Goal: Information Seeking & Learning: Check status

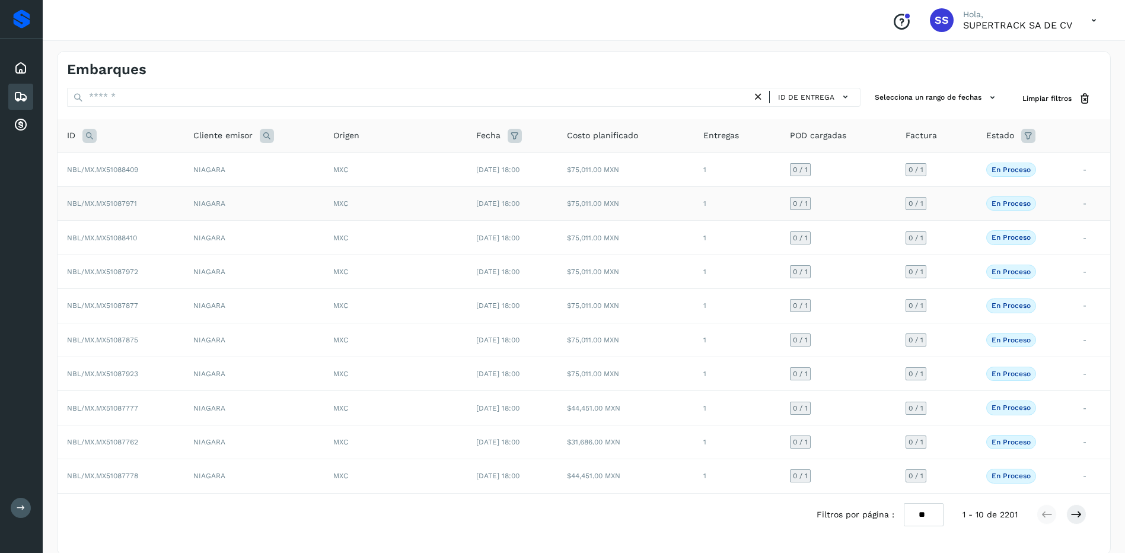
click at [184, 209] on td "NIAGARA" at bounding box center [254, 204] width 140 height 34
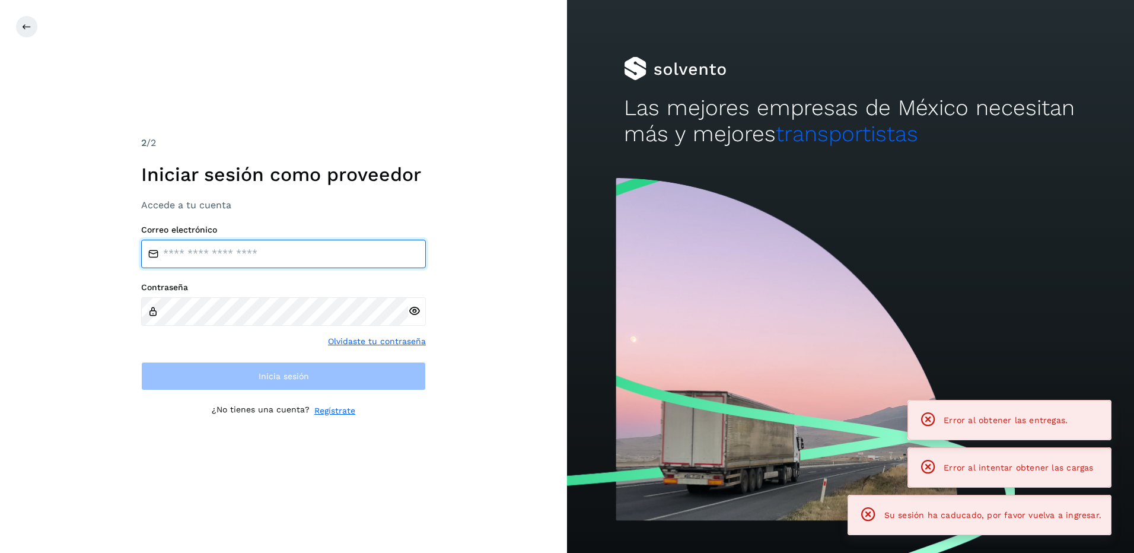
type input "**********"
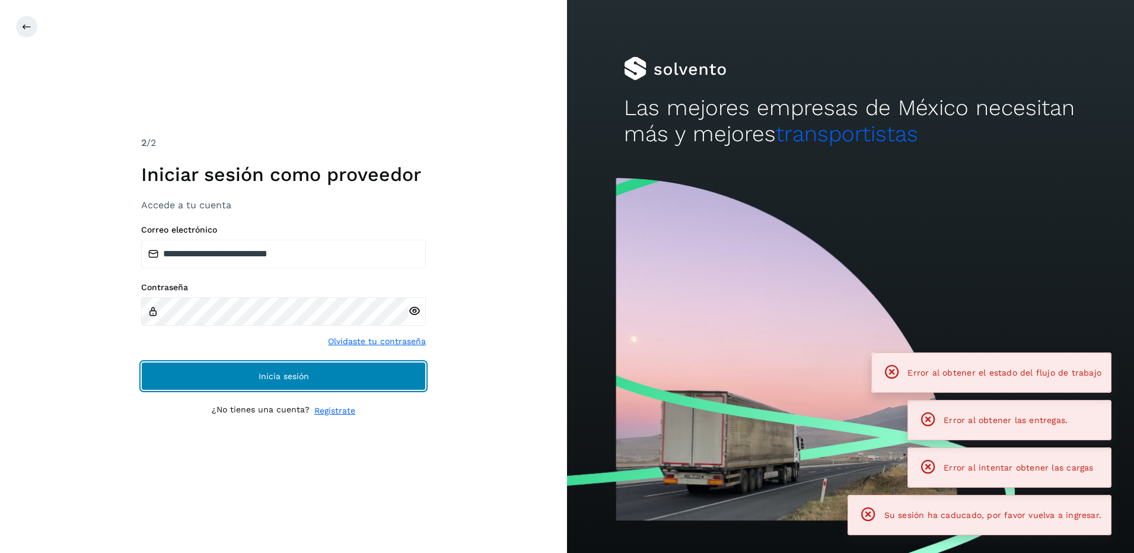
click at [310, 373] on button "Inicia sesión" at bounding box center [283, 376] width 285 height 28
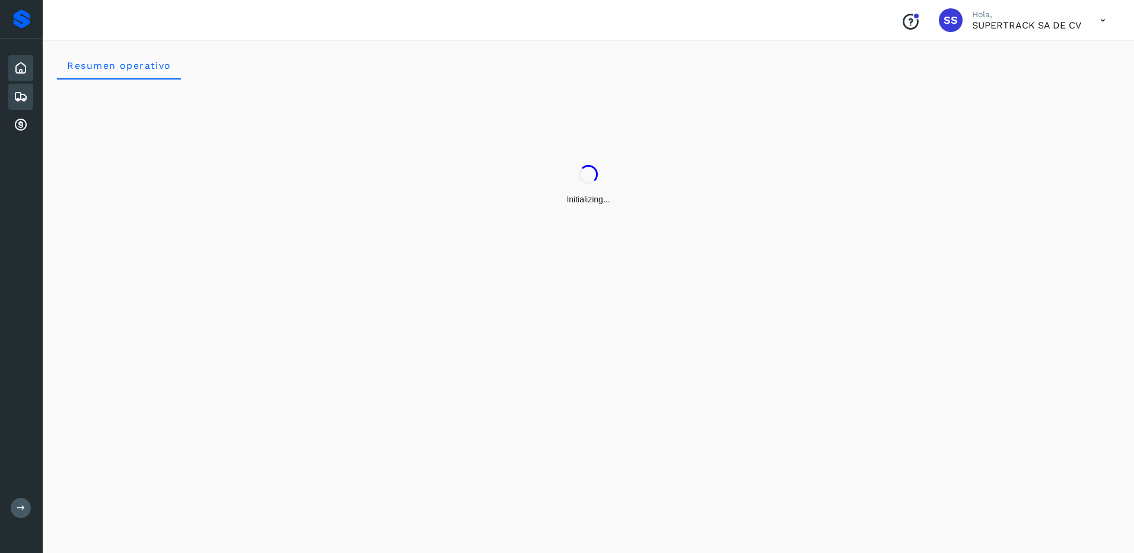
click at [20, 90] on icon at bounding box center [21, 97] width 14 height 14
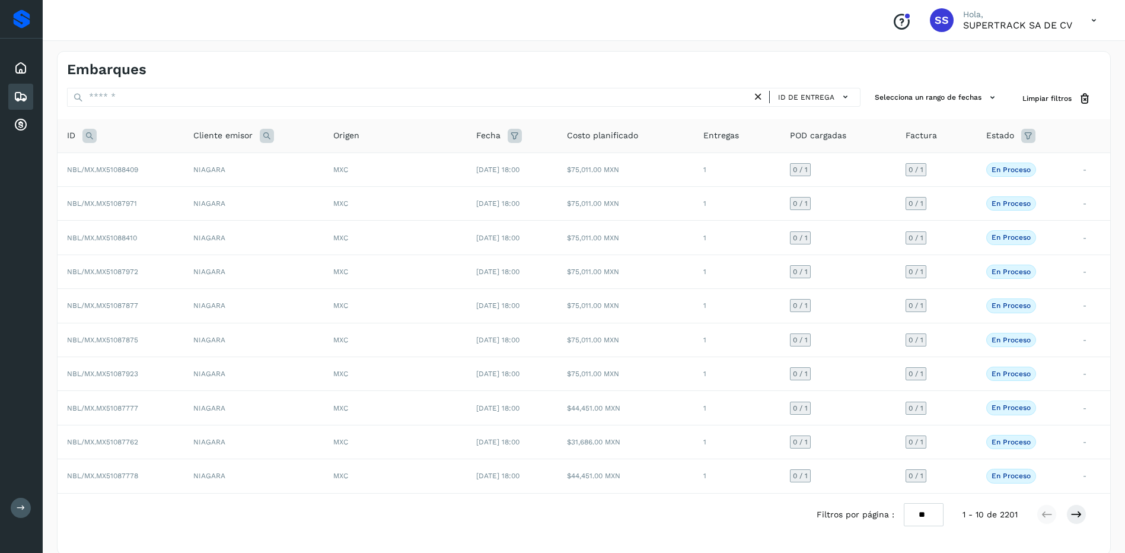
click at [159, 75] on div "Embarques" at bounding box center [325, 69] width 517 height 17
drag, startPoint x: 161, startPoint y: 87, endPoint x: 185, endPoint y: 84, distance: 23.8
click at [161, 87] on div "Embarques ID de entrega Selecciona un rango de fechas Selects date range for wh…" at bounding box center [584, 303] width 1054 height 504
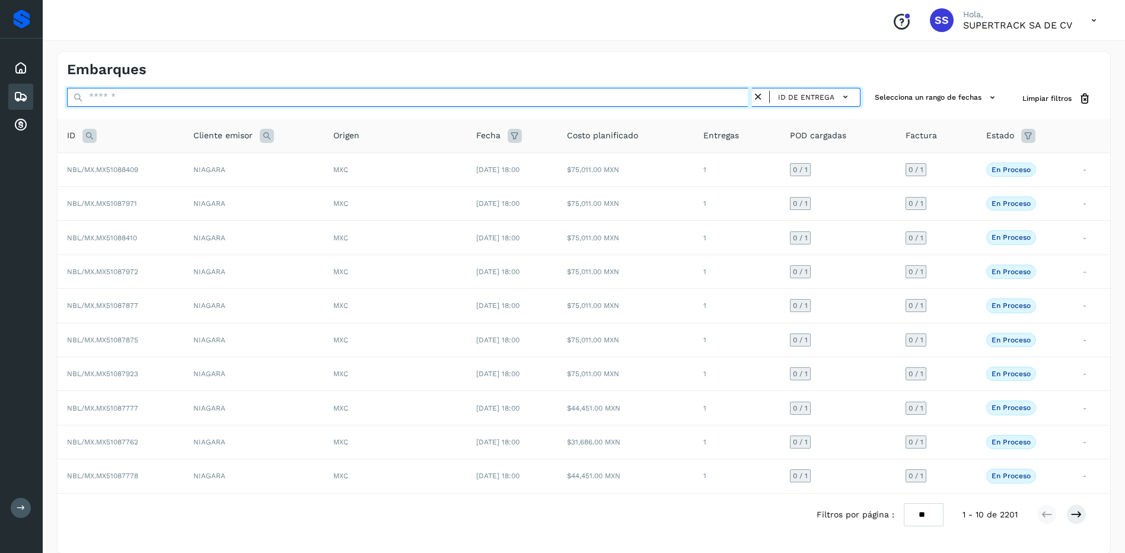
drag, startPoint x: 189, startPoint y: 92, endPoint x: 195, endPoint y: 84, distance: 9.7
click at [189, 91] on input "text" at bounding box center [409, 97] width 685 height 19
drag, startPoint x: 183, startPoint y: 97, endPoint x: 197, endPoint y: 91, distance: 15.1
click at [183, 97] on input "text" at bounding box center [409, 97] width 685 height 19
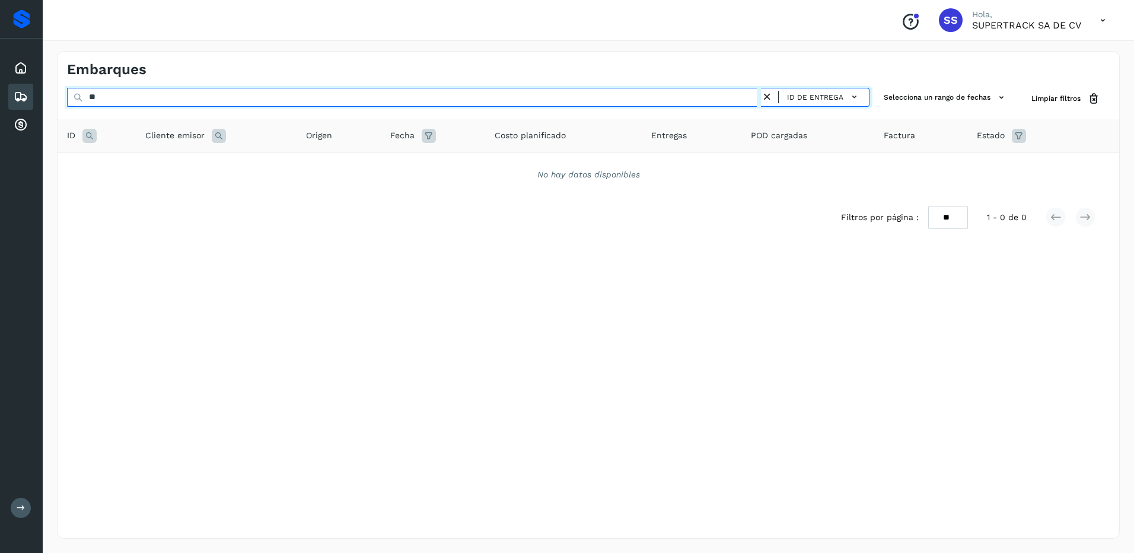
type input "*"
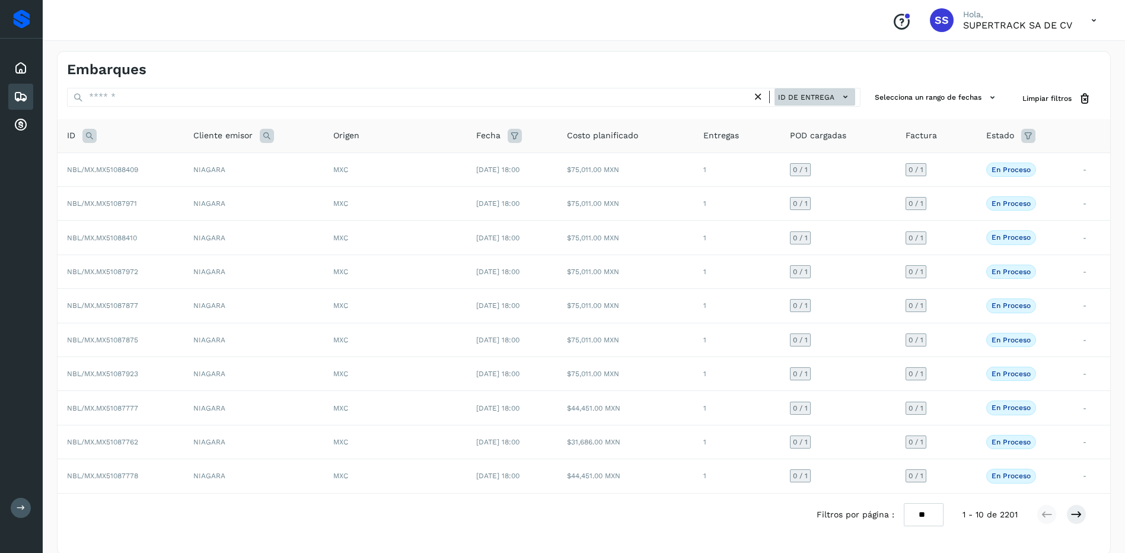
click at [845, 98] on icon at bounding box center [845, 97] width 12 height 12
click at [845, 98] on div at bounding box center [562, 276] width 1125 height 553
click at [839, 93] on icon at bounding box center [845, 97] width 12 height 12
click at [836, 95] on div at bounding box center [562, 276] width 1125 height 553
click at [84, 136] on icon at bounding box center [89, 136] width 14 height 14
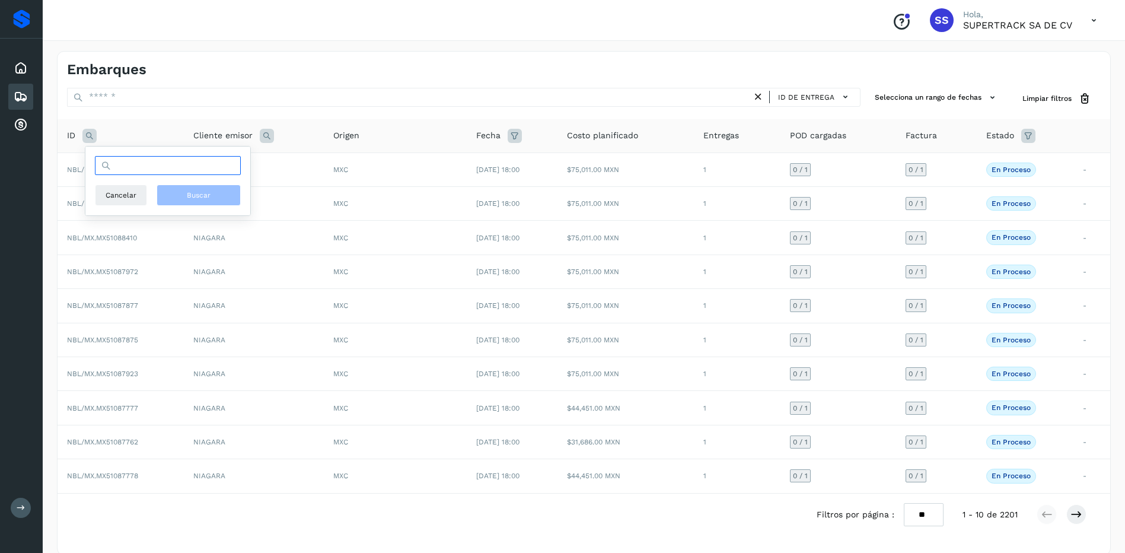
click at [124, 169] on input "text" at bounding box center [168, 165] width 146 height 19
paste input "**********"
type input "**********"
click at [222, 196] on button "Buscar" at bounding box center [199, 194] width 84 height 21
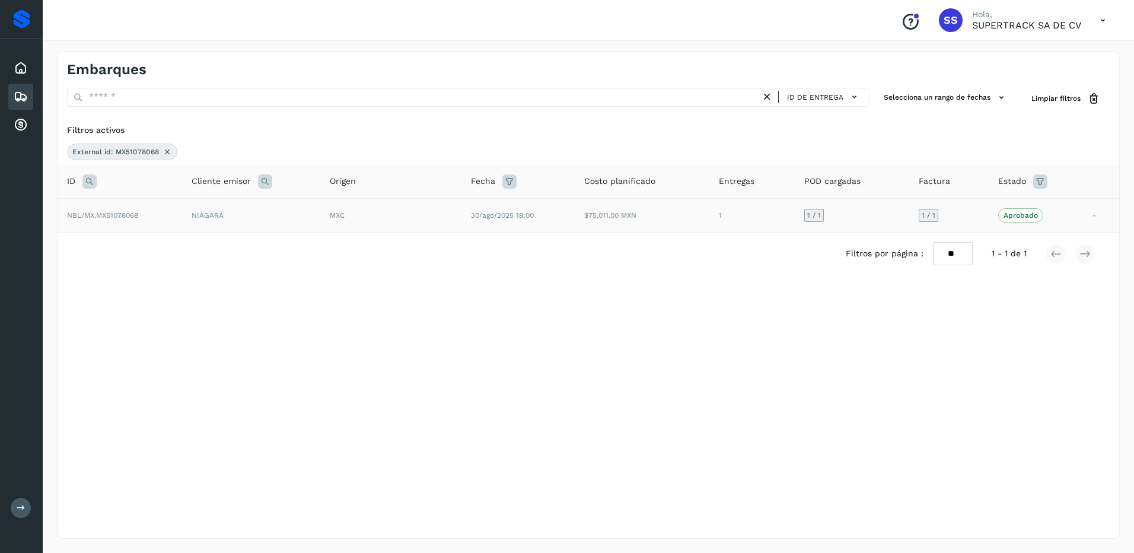
click at [505, 216] on span "30/ago/2025 18:00" at bounding box center [502, 215] width 63 height 8
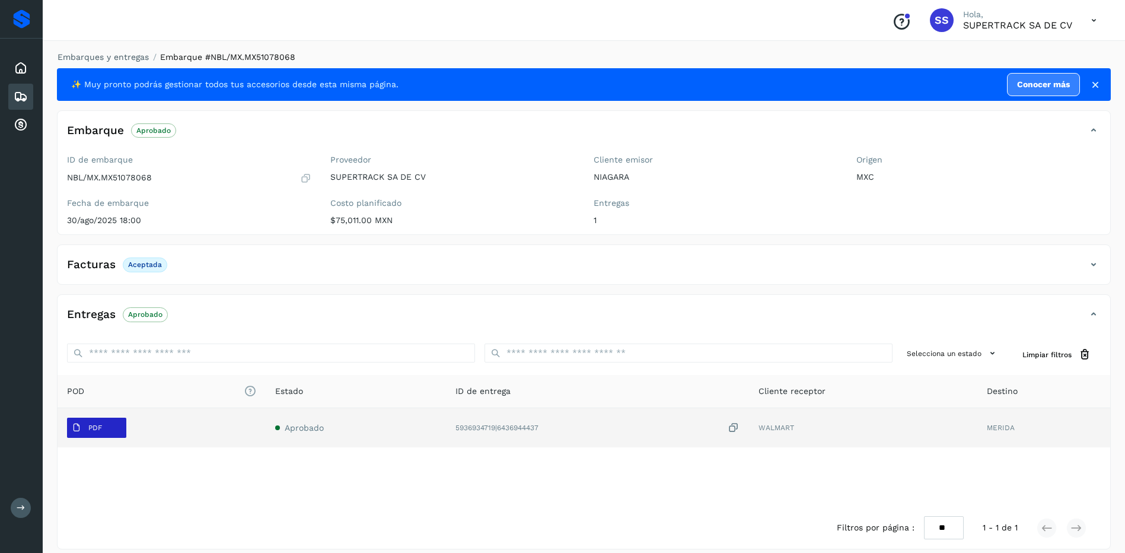
click at [103, 430] on span "PDF" at bounding box center [87, 427] width 40 height 19
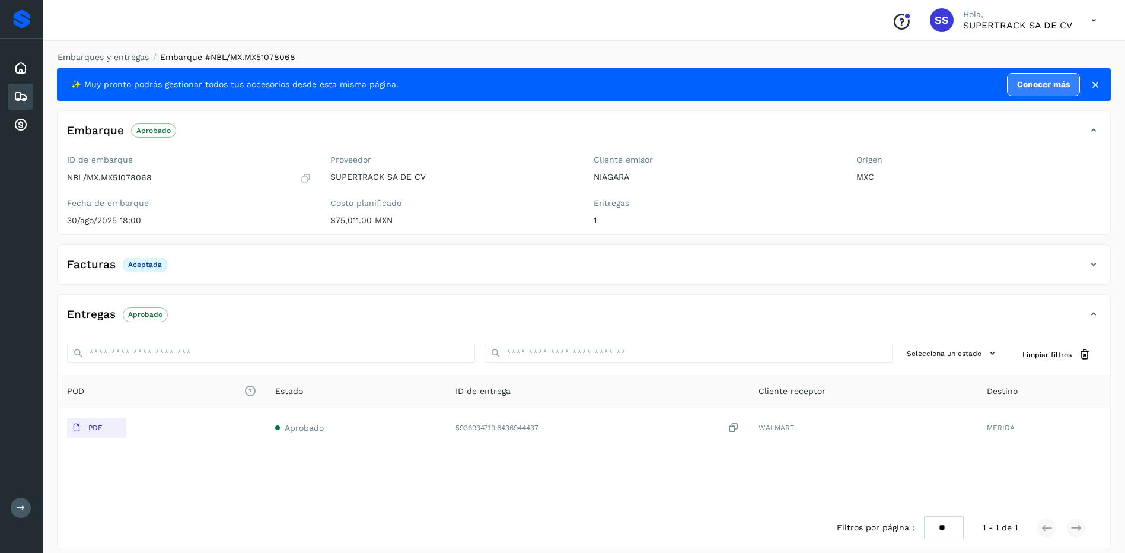
drag, startPoint x: 290, startPoint y: 480, endPoint x: 290, endPoint y: 489, distance: 8.3
click at [290, 483] on div "POD El tamaño máximo de archivo es de 20 Mb. Estado ID de entrega Cliente recep…" at bounding box center [584, 441] width 1053 height 132
click at [322, 502] on div "POD El tamaño máximo de archivo es de 20 Mb. Estado ID de entrega Cliente recep…" at bounding box center [584, 441] width 1053 height 132
click at [84, 50] on div "Embarques y entregas Embarque #NBL/MX.MX51078068 ✨ Muy pronto podrás gestionar …" at bounding box center [584, 300] width 1083 height 527
click at [88, 54] on link "Embarques y entregas" at bounding box center [103, 56] width 91 height 9
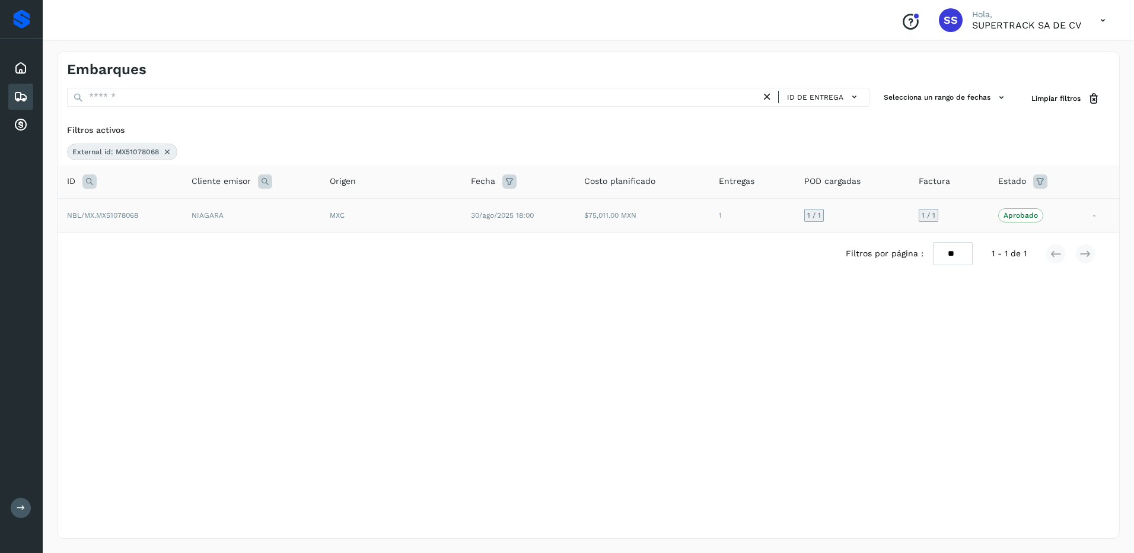
click at [165, 154] on icon at bounding box center [167, 151] width 9 height 9
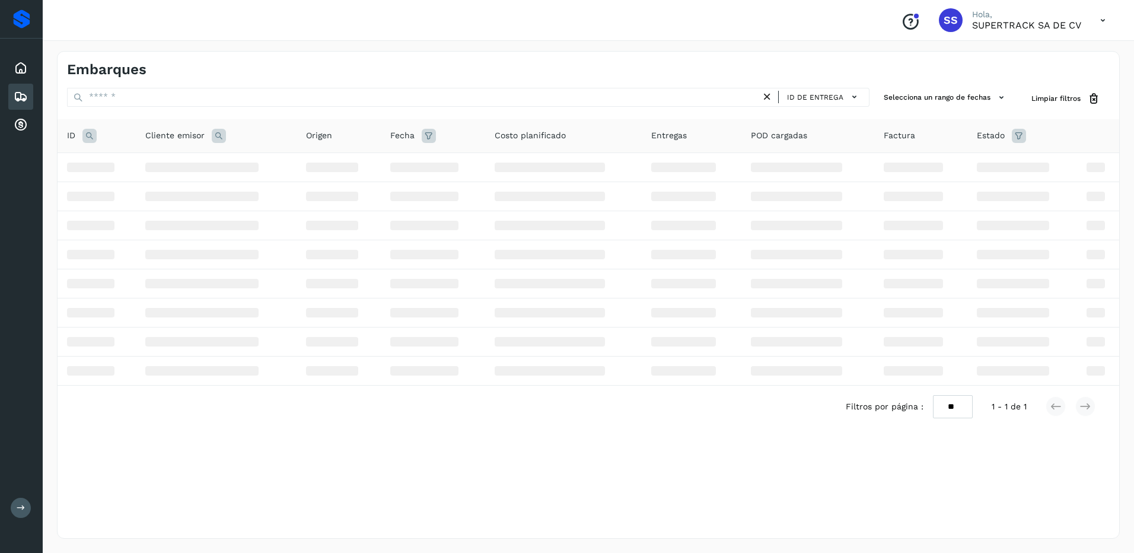
click at [84, 140] on icon at bounding box center [89, 136] width 14 height 14
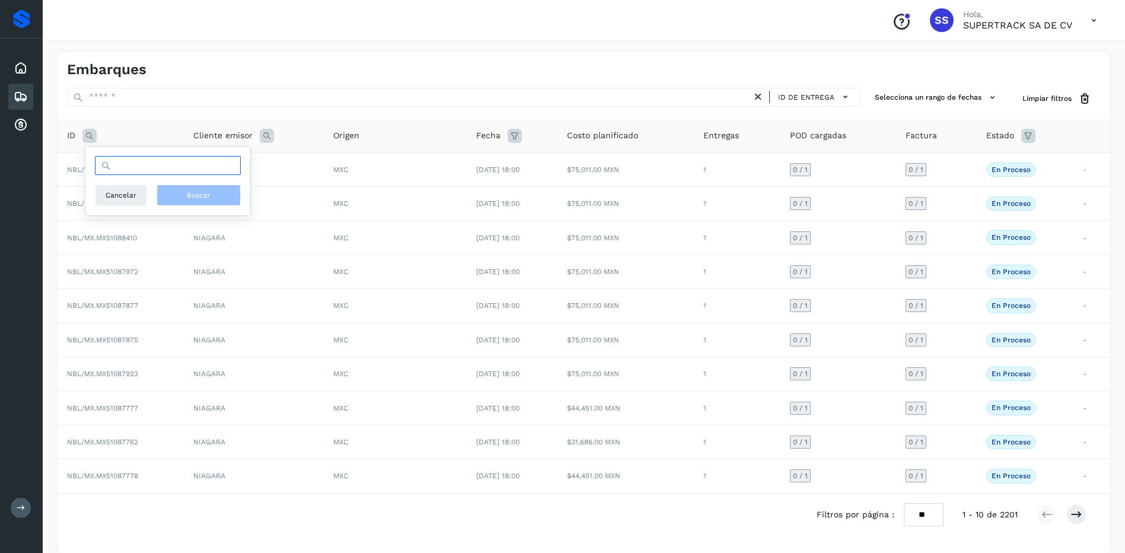
click at [128, 171] on input "text" at bounding box center [168, 165] width 146 height 19
type input "***"
click at [195, 199] on span "Buscar" at bounding box center [199, 195] width 24 height 11
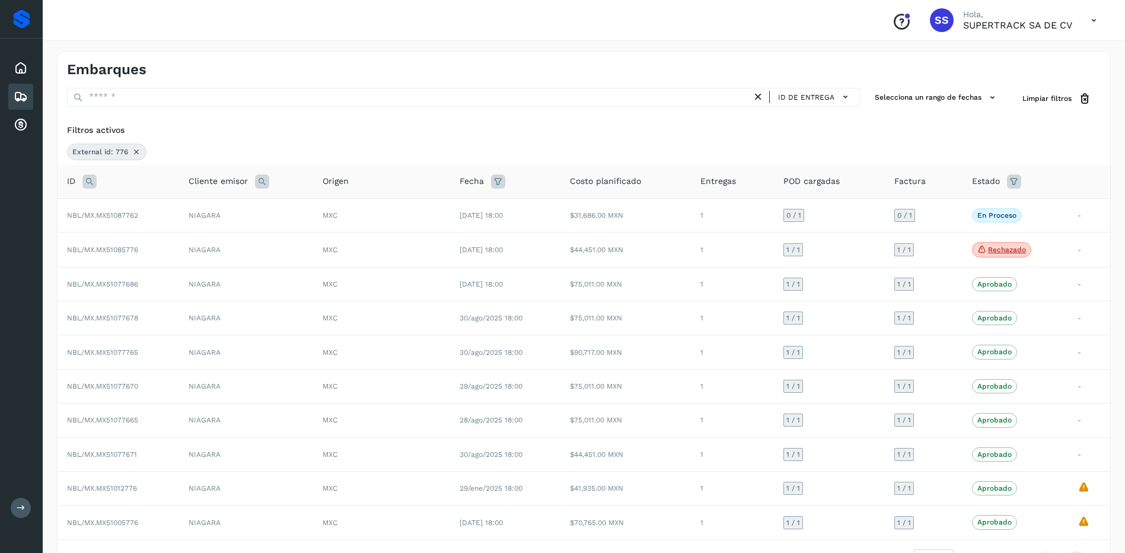
click at [136, 149] on icon at bounding box center [136, 151] width 9 height 9
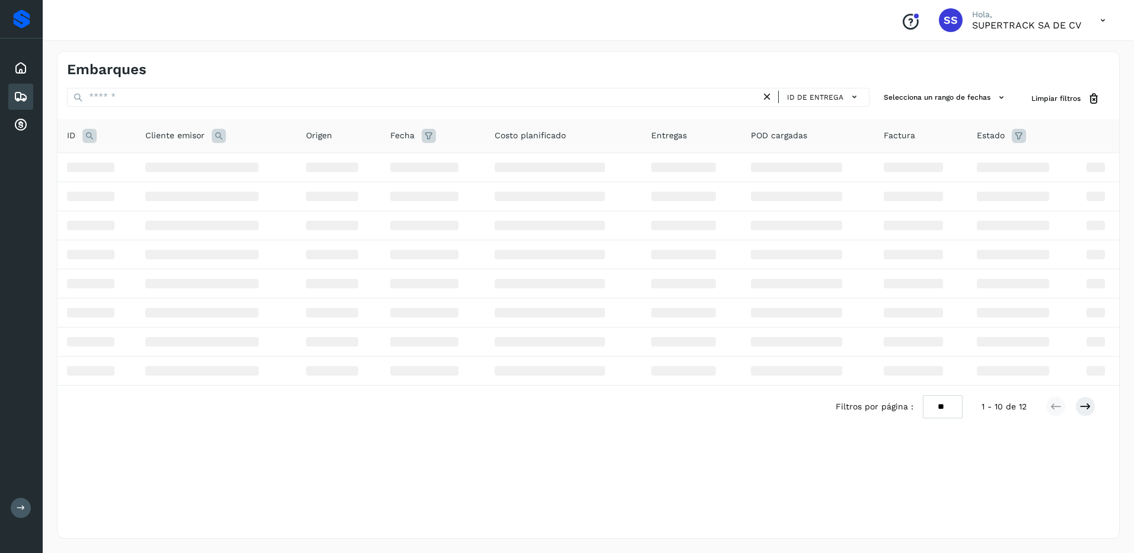
click at [92, 142] on icon at bounding box center [89, 136] width 14 height 14
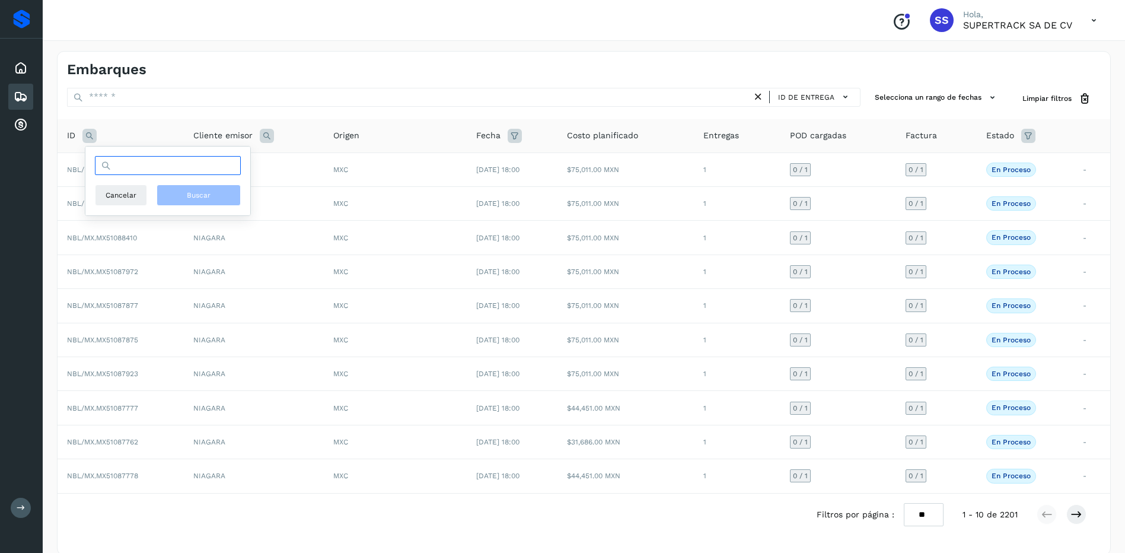
click at [133, 165] on input "text" at bounding box center [168, 165] width 146 height 19
type input "*****"
click at [209, 196] on span "Buscar" at bounding box center [199, 195] width 24 height 11
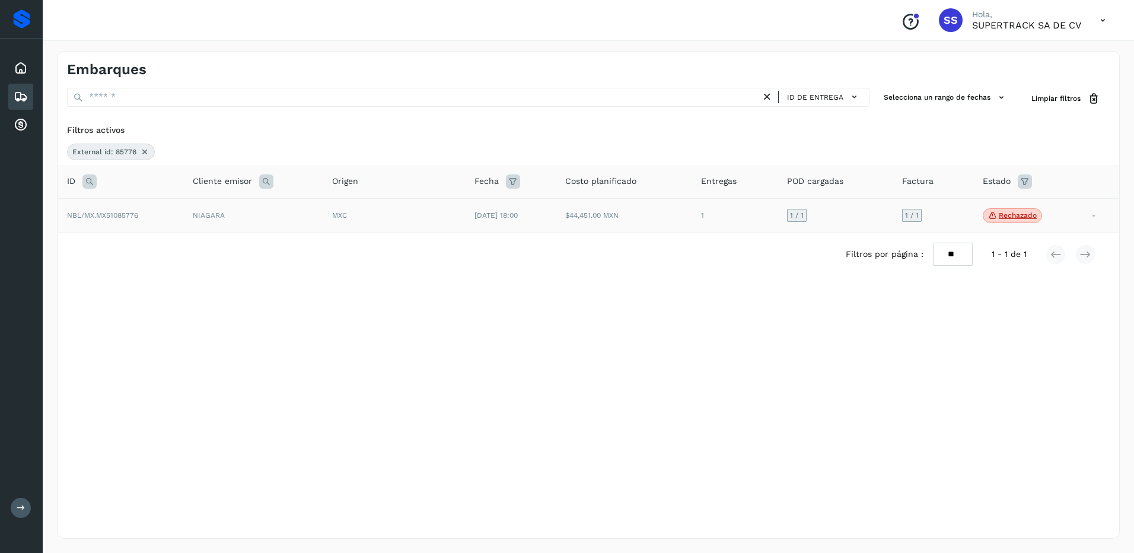
click at [587, 225] on td "$44,451.00 MXN" at bounding box center [624, 215] width 136 height 35
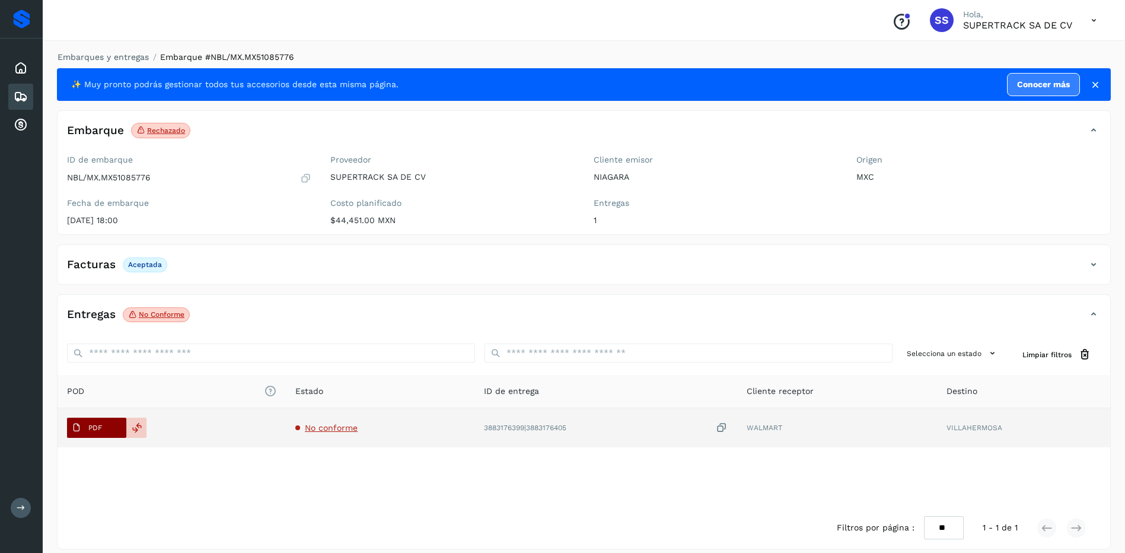
click at [103, 432] on span "PDF" at bounding box center [87, 427] width 40 height 19
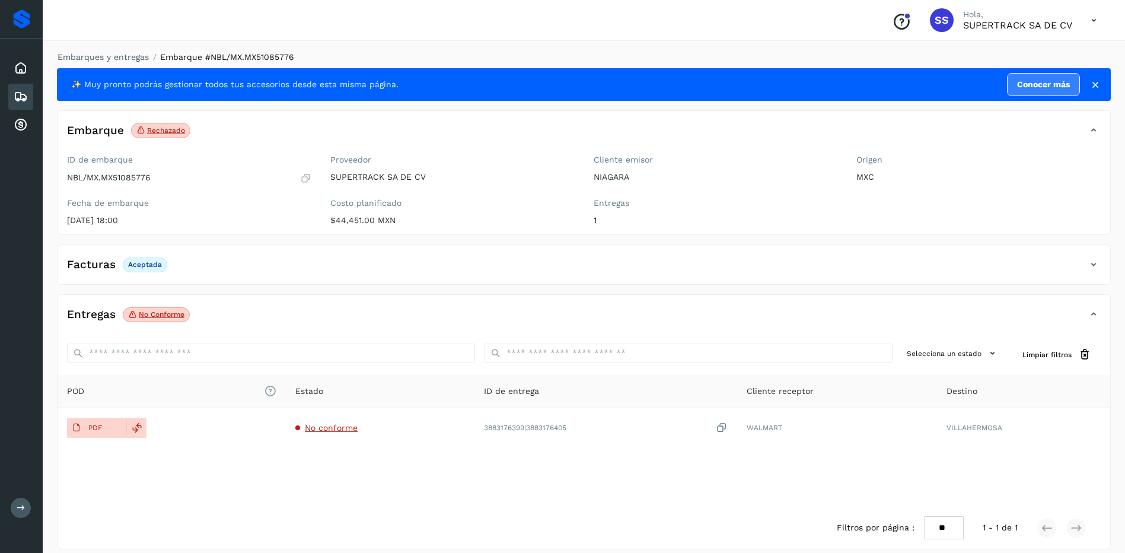
click at [107, 63] on div "Embarques y entregas Embarque #NBL/MX.MX51085776 ✨ Muy pronto podrás gestionar …" at bounding box center [584, 300] width 1054 height 498
click at [109, 56] on link "Embarques y entregas" at bounding box center [103, 56] width 91 height 9
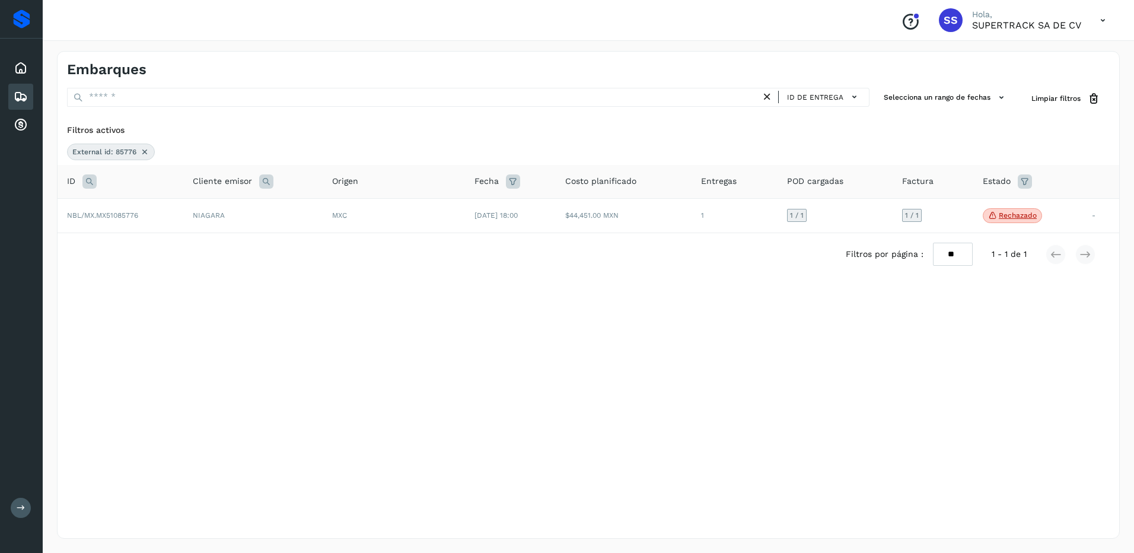
click at [138, 152] on div "External id: 85776" at bounding box center [111, 152] width 88 height 17
click at [143, 150] on icon at bounding box center [144, 151] width 9 height 9
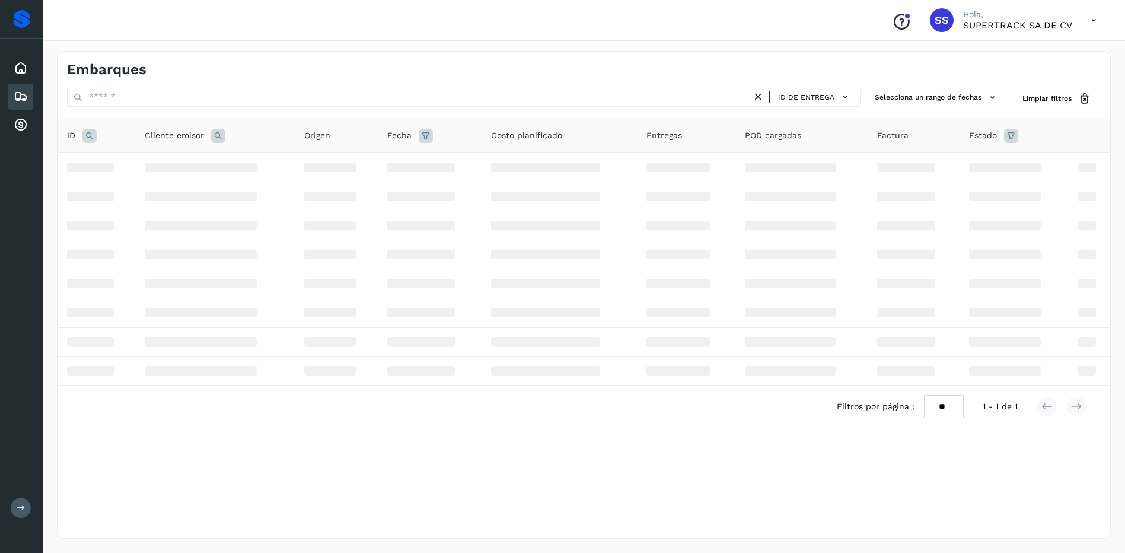
click at [87, 136] on icon at bounding box center [89, 136] width 14 height 14
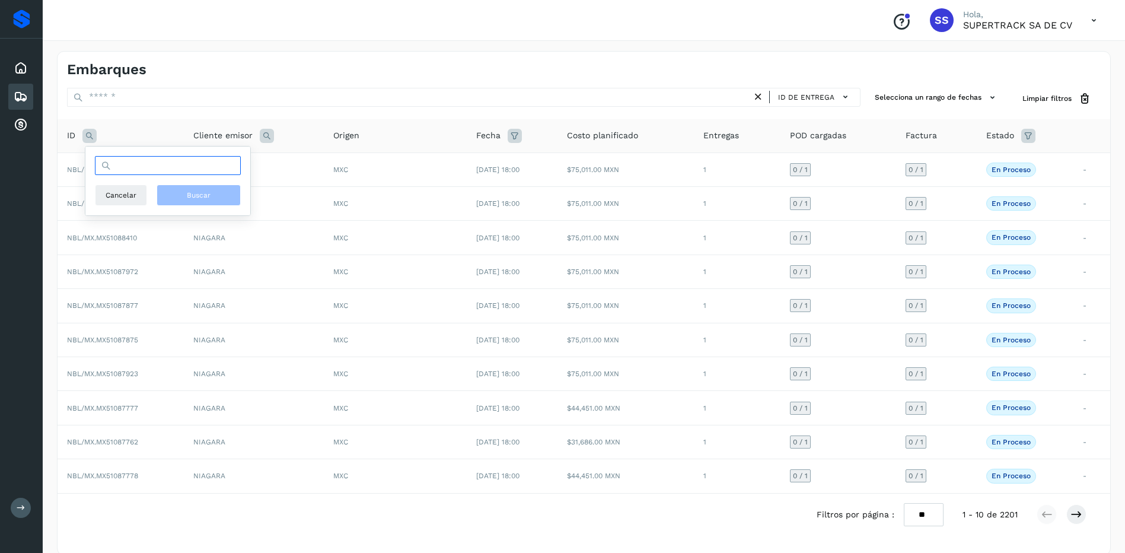
click at [131, 164] on input "text" at bounding box center [168, 165] width 146 height 19
type input "*********"
drag, startPoint x: 186, startPoint y: 173, endPoint x: 65, endPoint y: 163, distance: 121.5
click at [63, 163] on table "ID ********* Cancelar Buscar Cliente emisor Origen Fecha Costo planificado Entr…" at bounding box center [584, 306] width 1053 height 374
click at [89, 136] on icon at bounding box center [89, 136] width 14 height 14
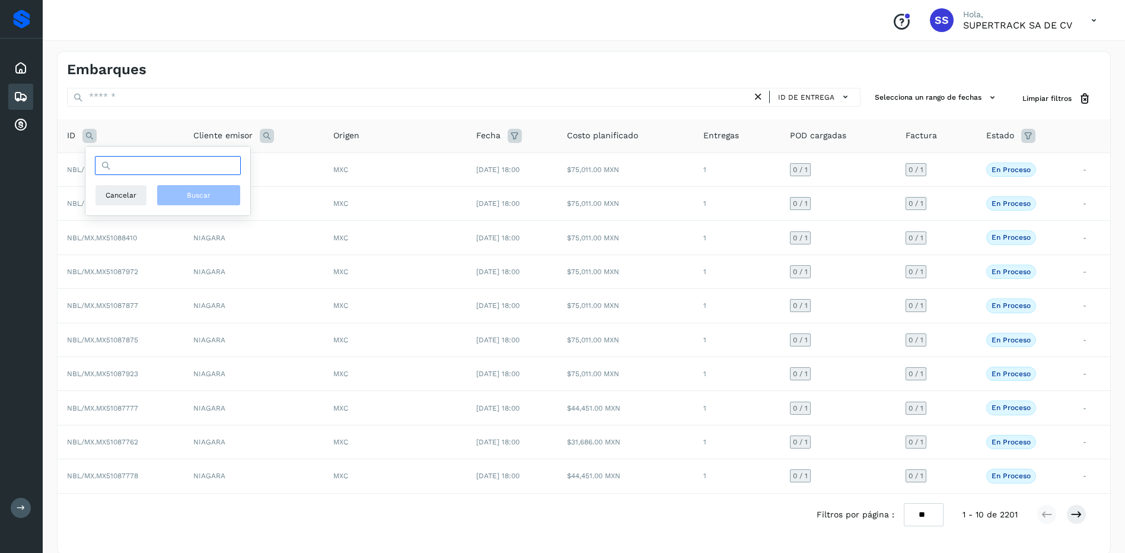
click at [120, 167] on input "text" at bounding box center [168, 165] width 146 height 19
type input "********"
drag, startPoint x: 200, startPoint y: 196, endPoint x: 199, endPoint y: 202, distance: 6.0
click at [200, 196] on span "Buscar" at bounding box center [199, 195] width 24 height 11
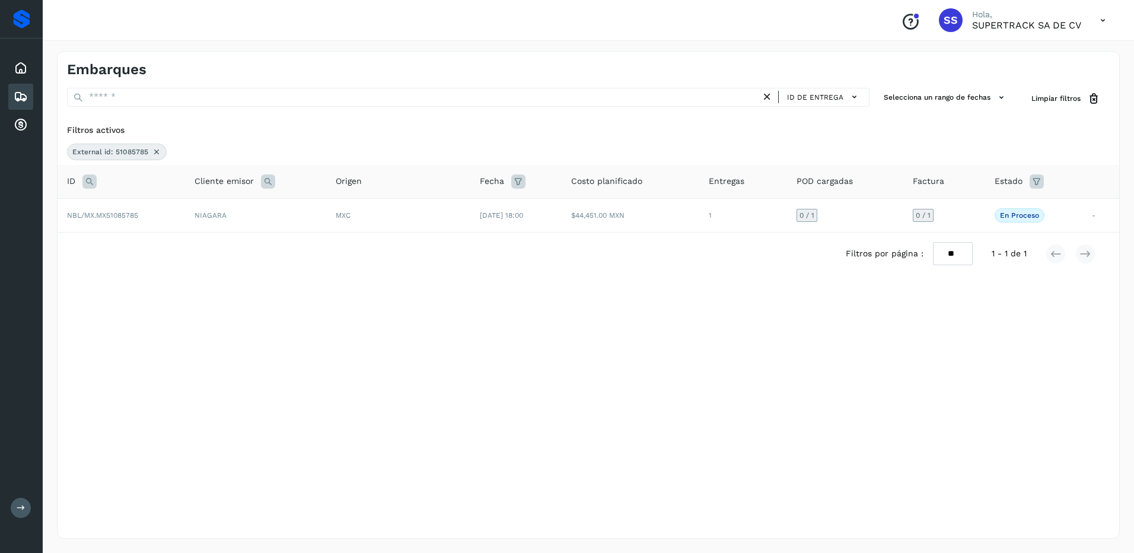
click at [157, 149] on icon at bounding box center [156, 151] width 9 height 9
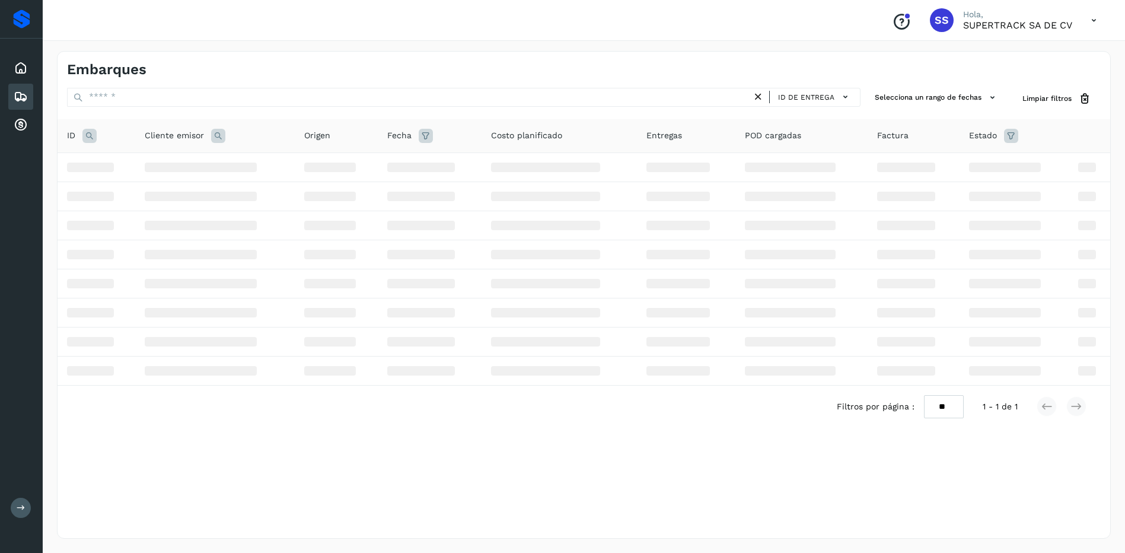
click at [87, 139] on icon at bounding box center [89, 136] width 14 height 14
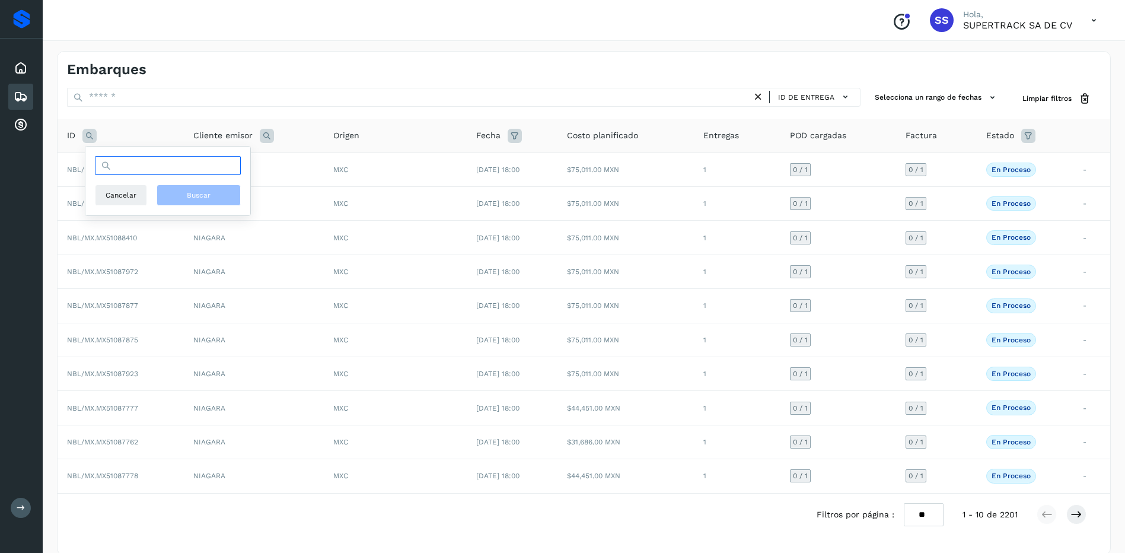
click at [168, 167] on input "text" at bounding box center [168, 165] width 146 height 19
type input "********"
click at [200, 198] on span "Buscar" at bounding box center [199, 195] width 24 height 11
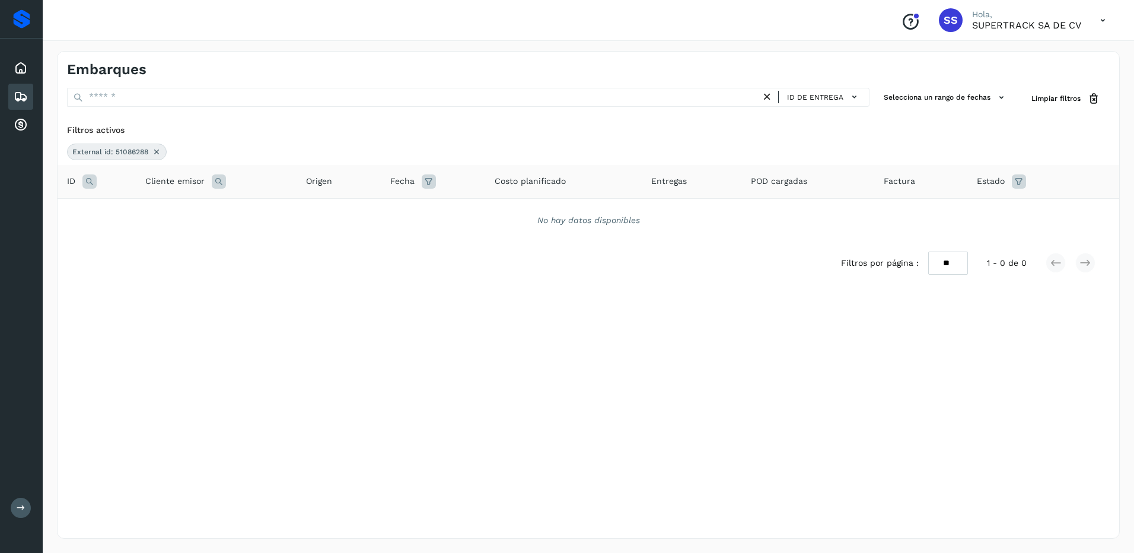
click at [156, 148] on icon at bounding box center [156, 151] width 9 height 9
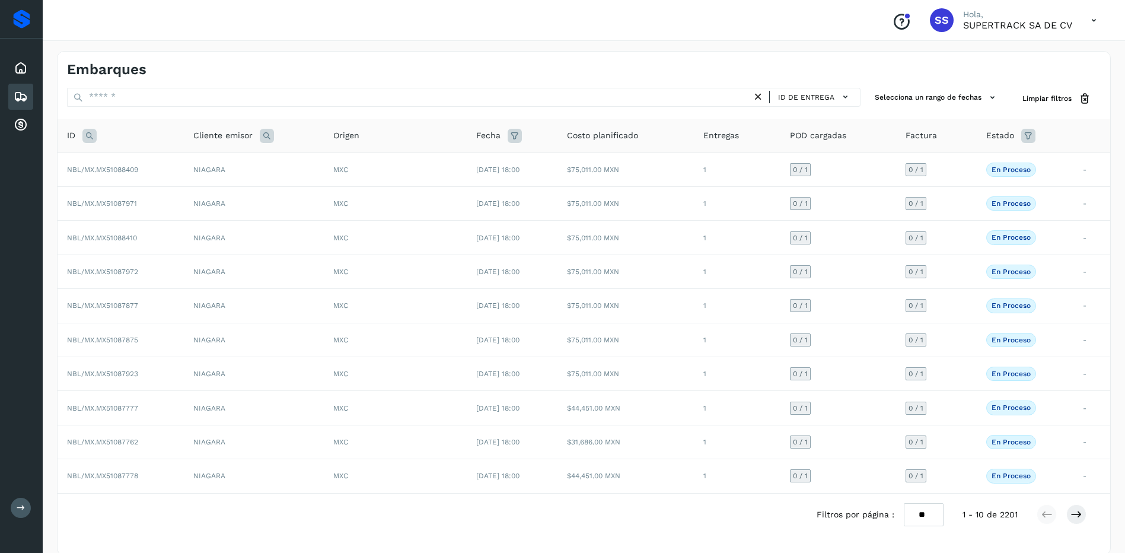
click at [95, 137] on icon at bounding box center [89, 136] width 14 height 14
click at [142, 165] on input "text" at bounding box center [168, 165] width 146 height 19
click at [149, 170] on input "text" at bounding box center [168, 165] width 146 height 19
type input "********"
click at [185, 195] on button "Buscar" at bounding box center [199, 194] width 84 height 21
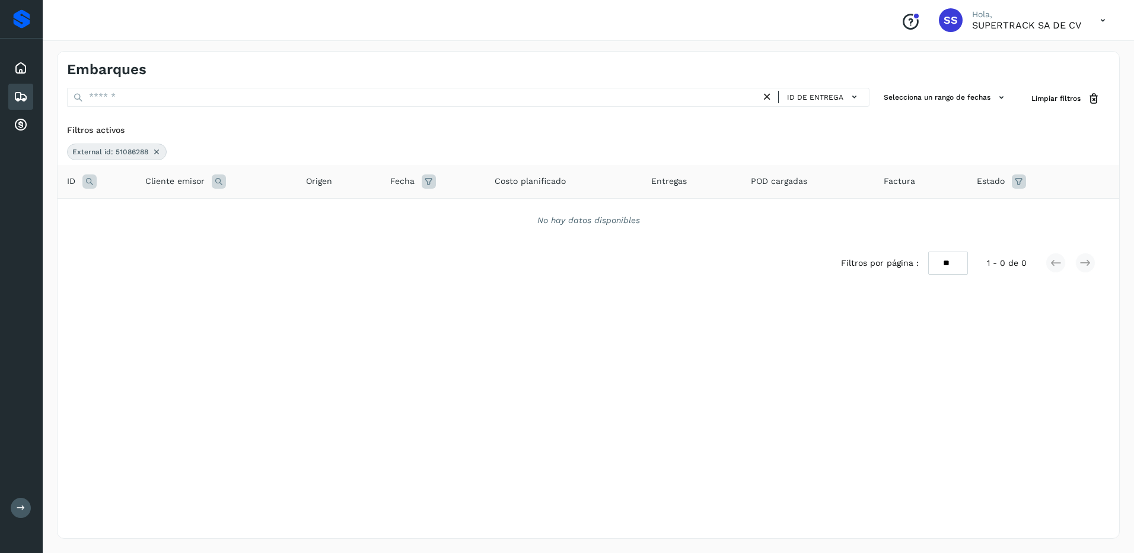
click at [157, 153] on icon at bounding box center [156, 151] width 9 height 9
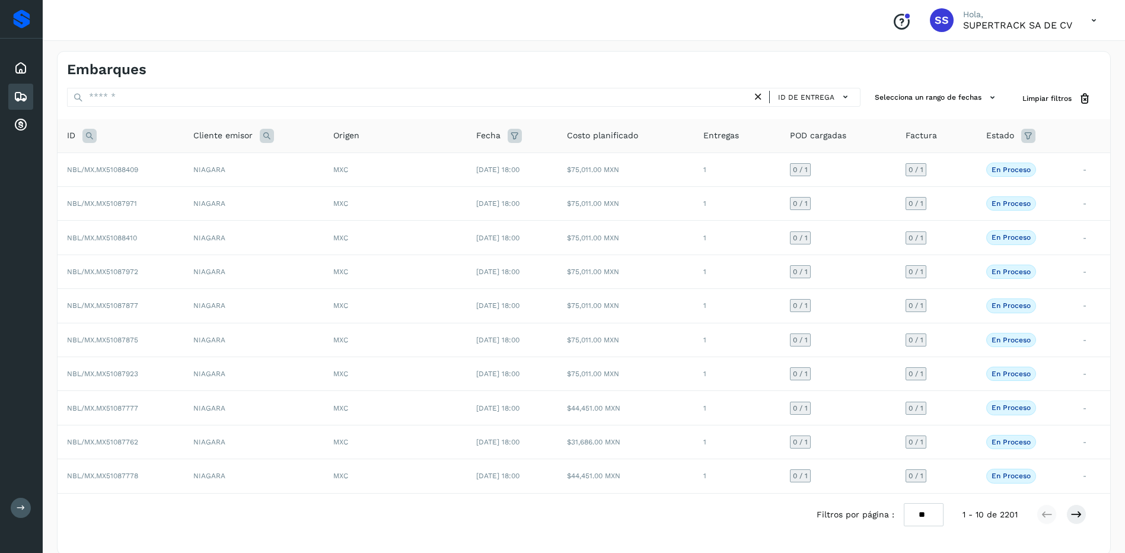
click at [90, 136] on icon at bounding box center [89, 136] width 14 height 14
click at [132, 161] on input "text" at bounding box center [168, 165] width 146 height 19
type input "********"
click at [200, 205] on button "Buscar" at bounding box center [199, 194] width 84 height 21
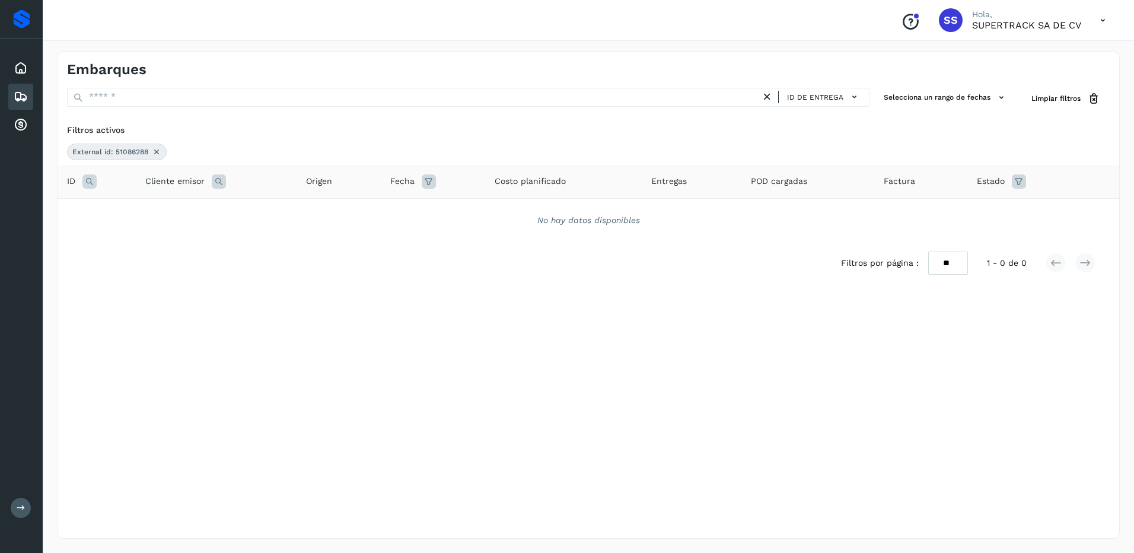
drag, startPoint x: 154, startPoint y: 154, endPoint x: 170, endPoint y: 150, distance: 16.5
click at [154, 154] on icon at bounding box center [156, 151] width 9 height 9
